Goal: Information Seeking & Learning: Learn about a topic

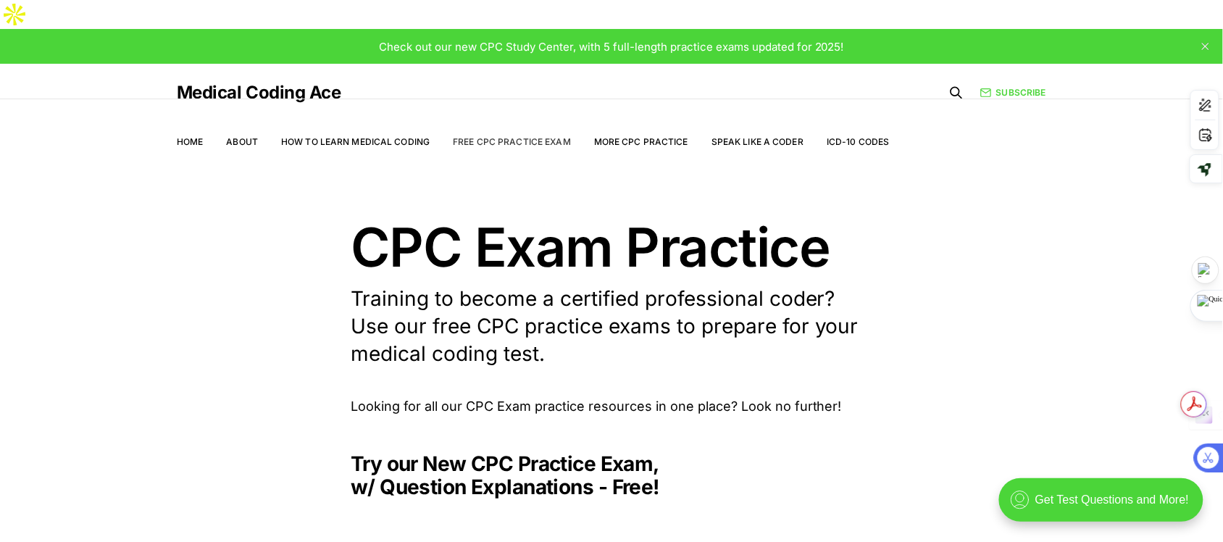
click at [488, 136] on link "Free CPC Practice Exam" at bounding box center [512, 141] width 118 height 11
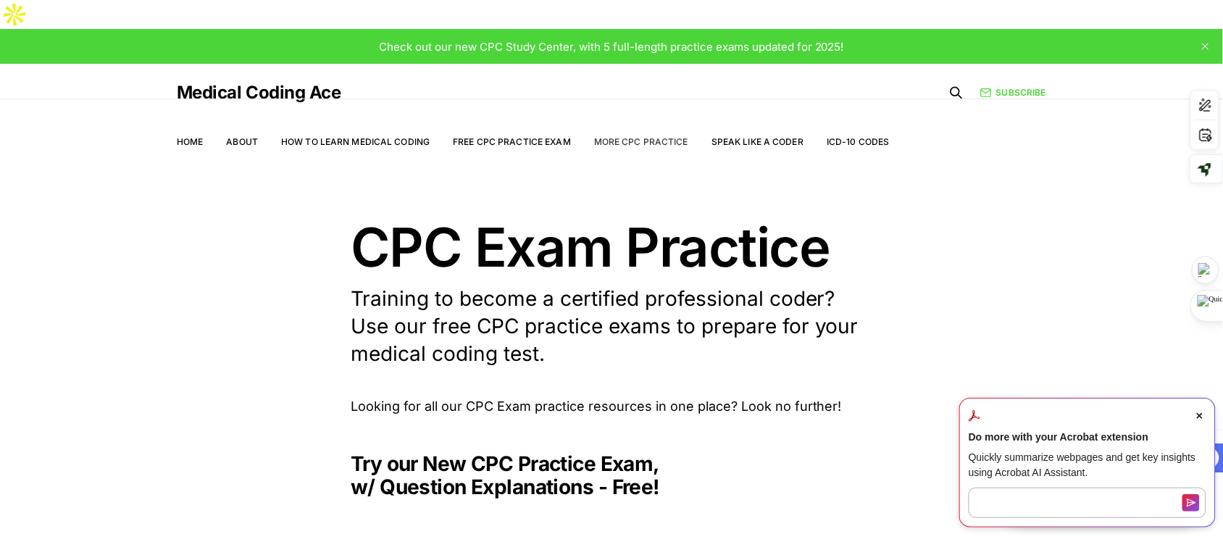
click at [621, 136] on link "More CPC Practice" at bounding box center [641, 141] width 94 height 11
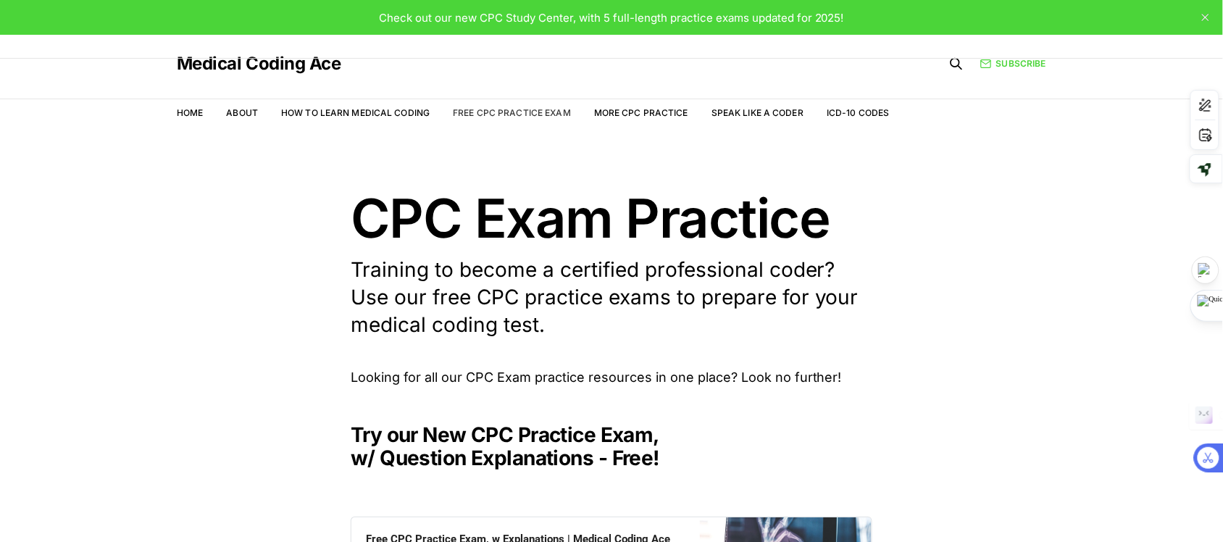
click at [511, 109] on link "Free CPC Practice Exam" at bounding box center [512, 112] width 118 height 11
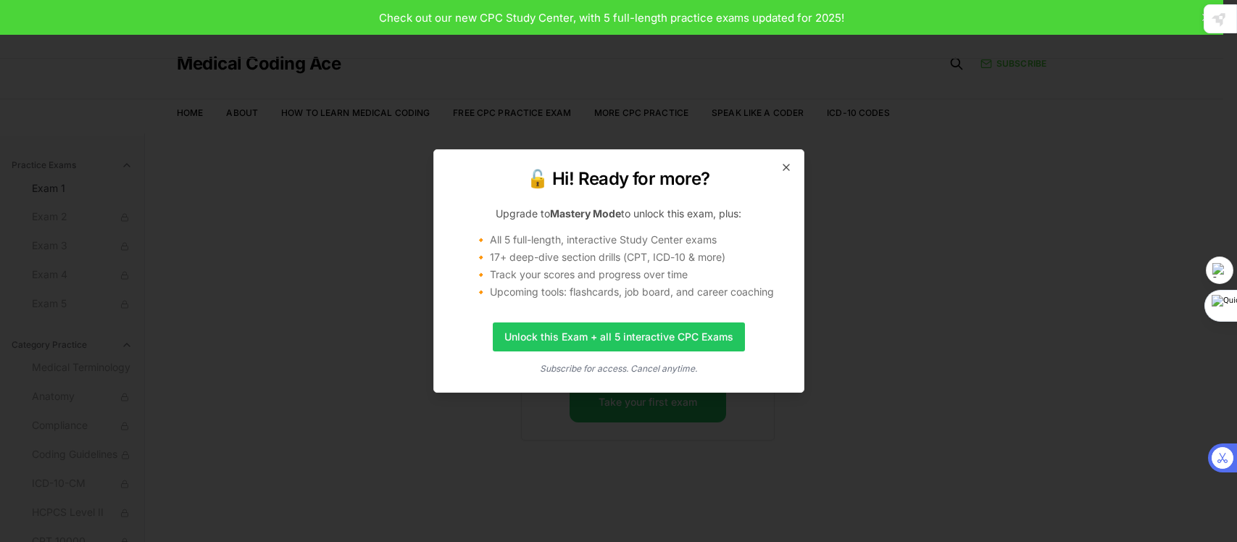
click at [785, 164] on icon "button" at bounding box center [786, 168] width 12 height 12
click at [785, 164] on div "CPC Practice Exam 1 Use this exam to get familiar with the process Questions 10…" at bounding box center [684, 404] width 326 height 542
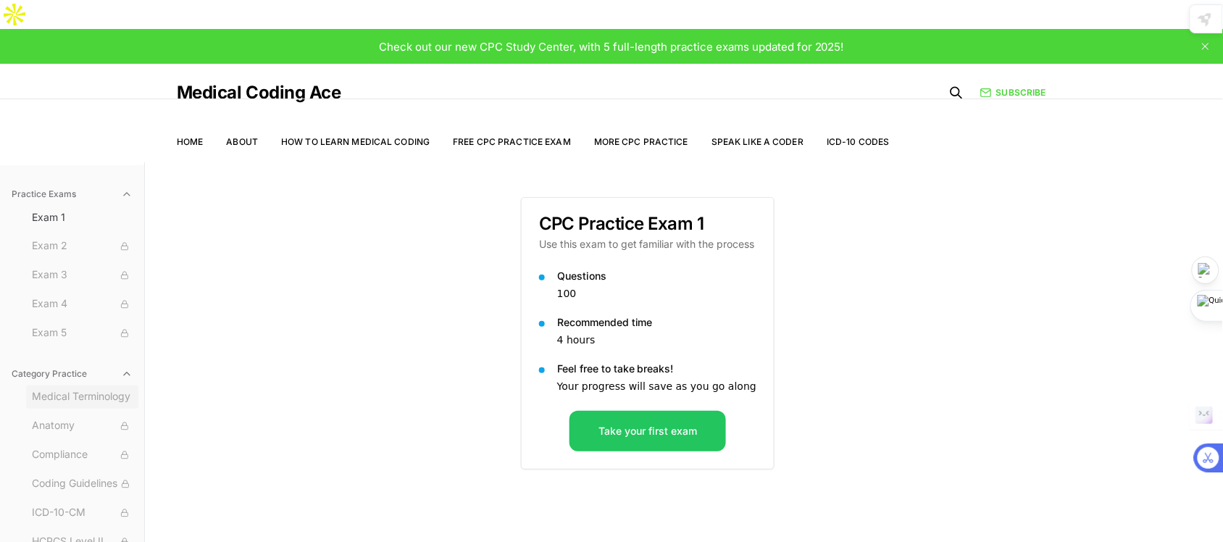
click at [43, 389] on span "Medical Terminology" at bounding box center [82, 397] width 101 height 16
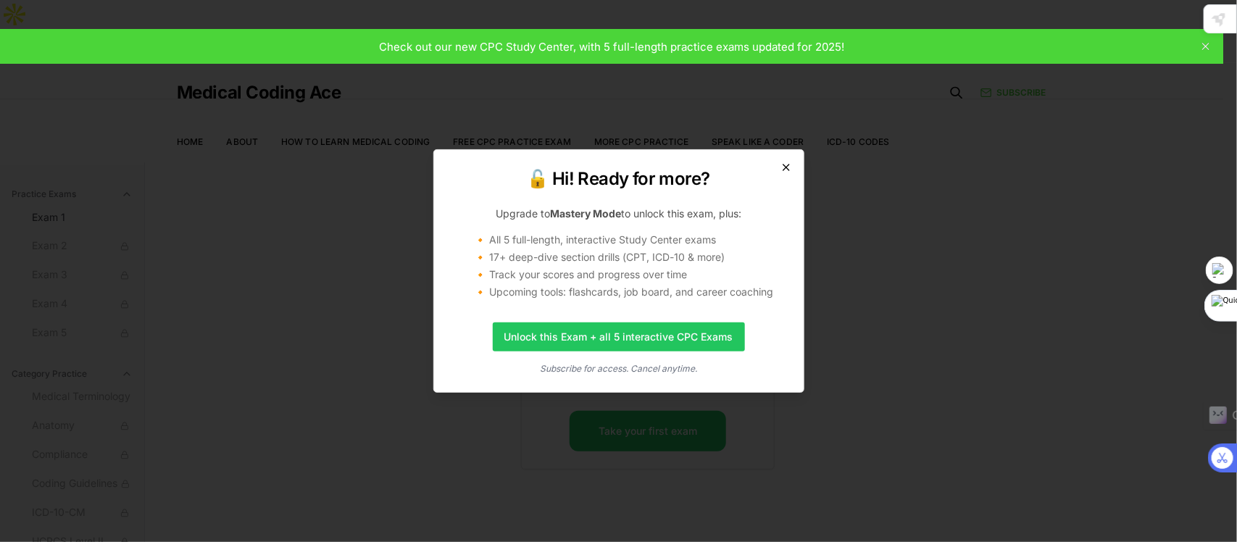
click at [785, 169] on icon "button" at bounding box center [786, 168] width 12 height 12
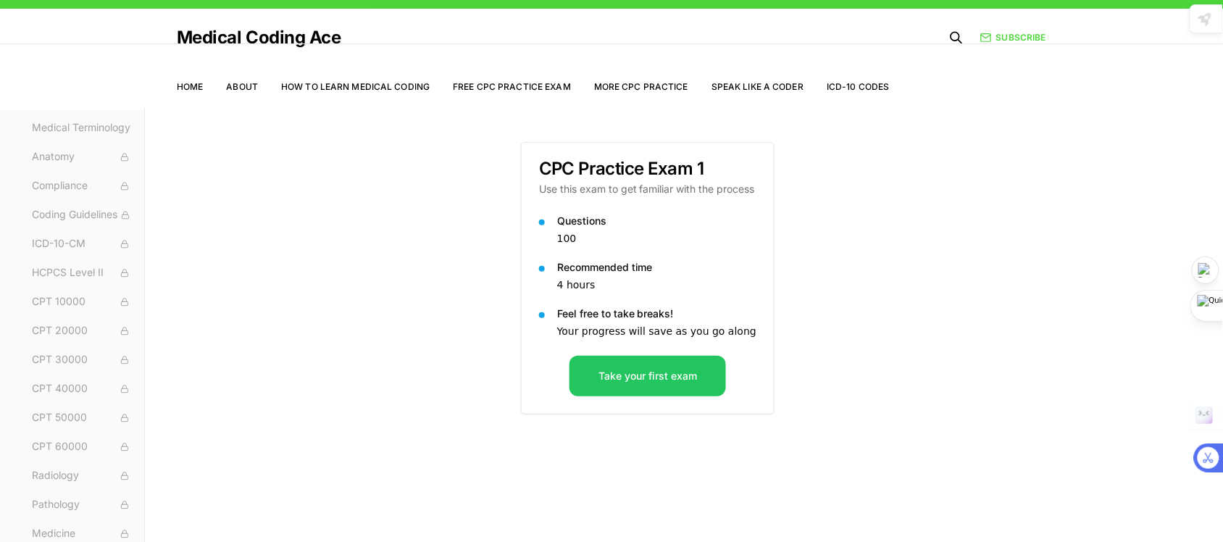
scroll to position [56, 0]
